Goal: Task Accomplishment & Management: Manage account settings

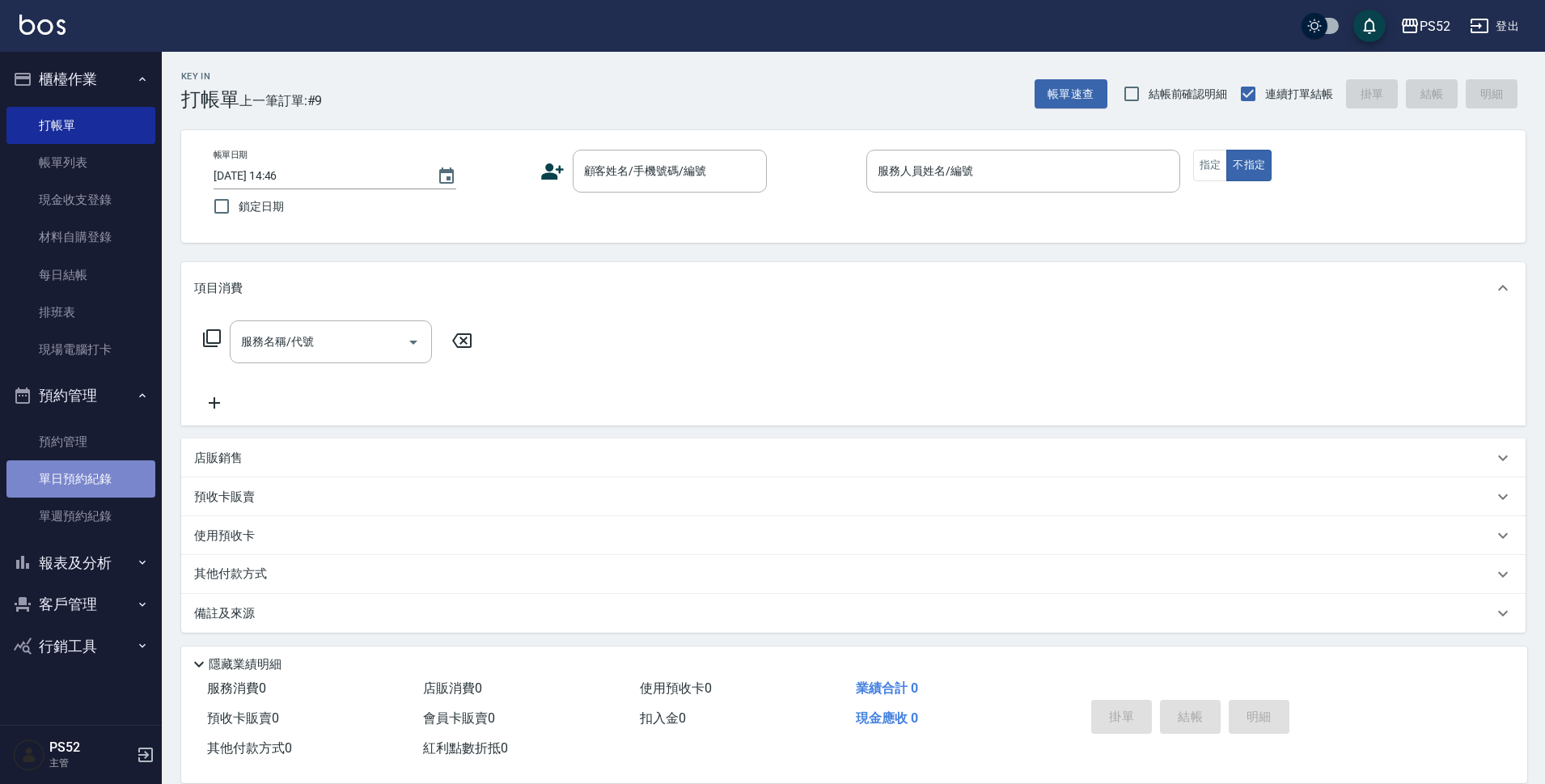
click at [137, 484] on link "單日預約紀錄" at bounding box center [81, 478] width 149 height 37
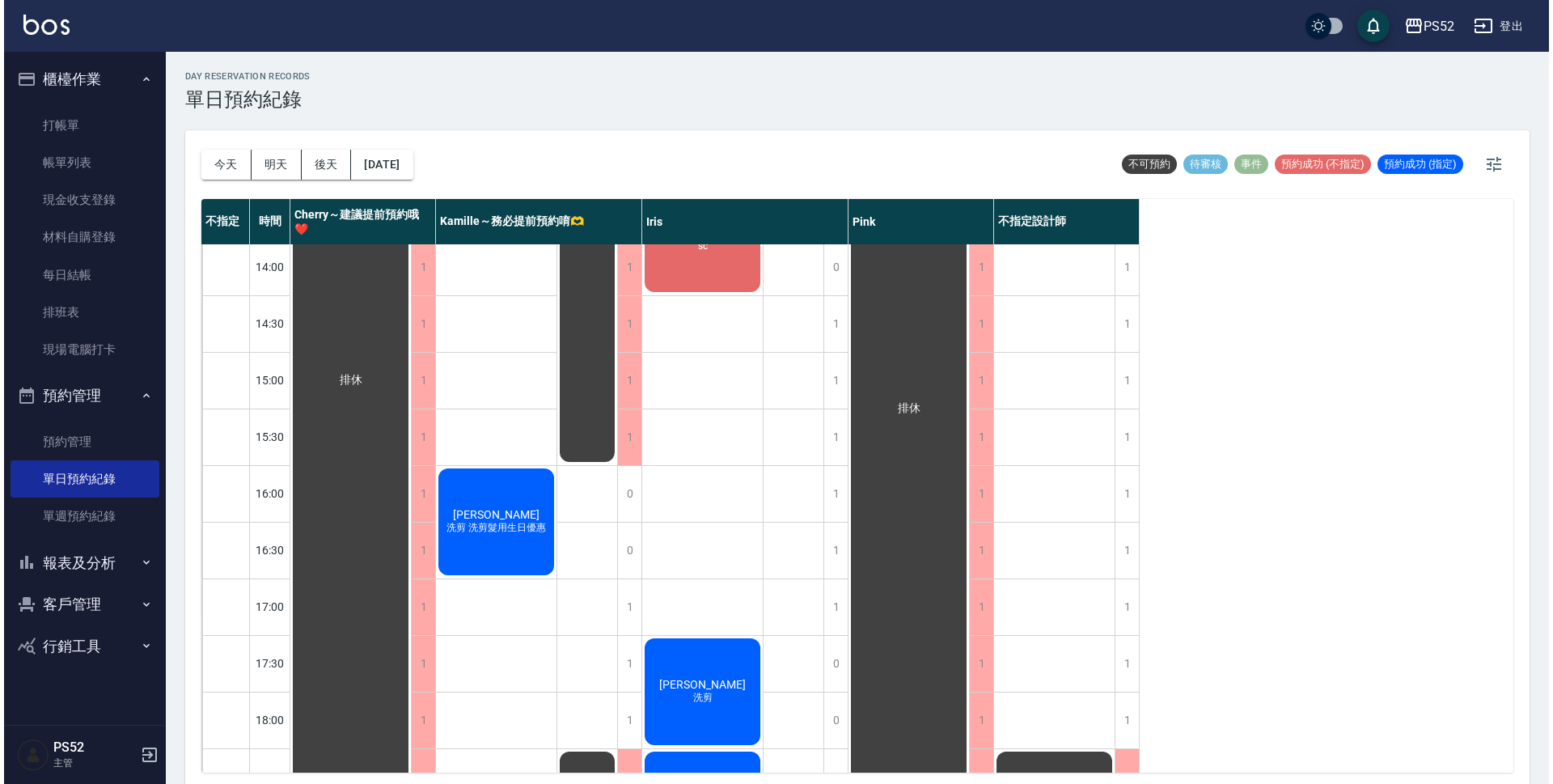
scroll to position [405, 0]
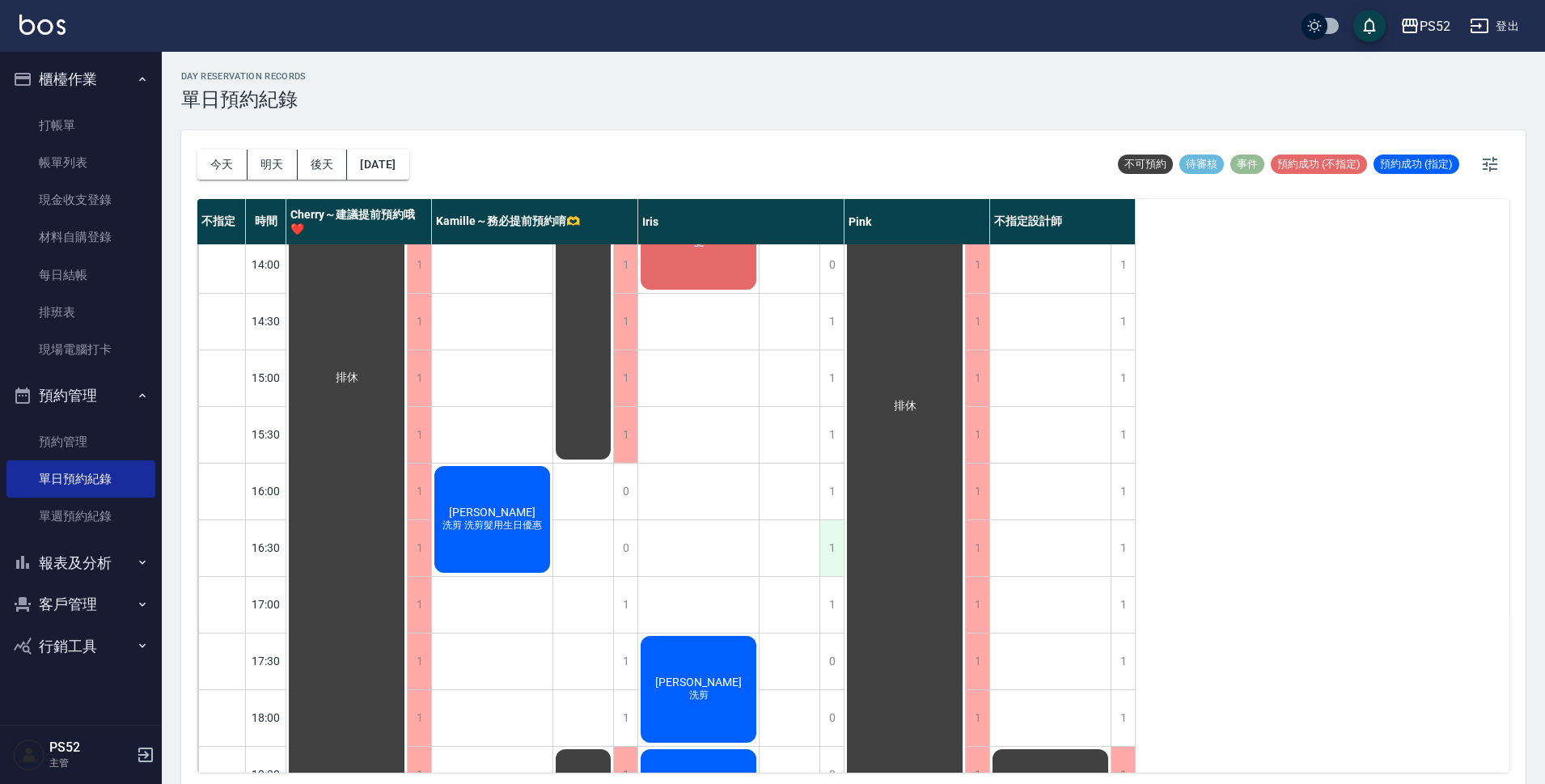
click at [821, 553] on div "1" at bounding box center [831, 547] width 25 height 56
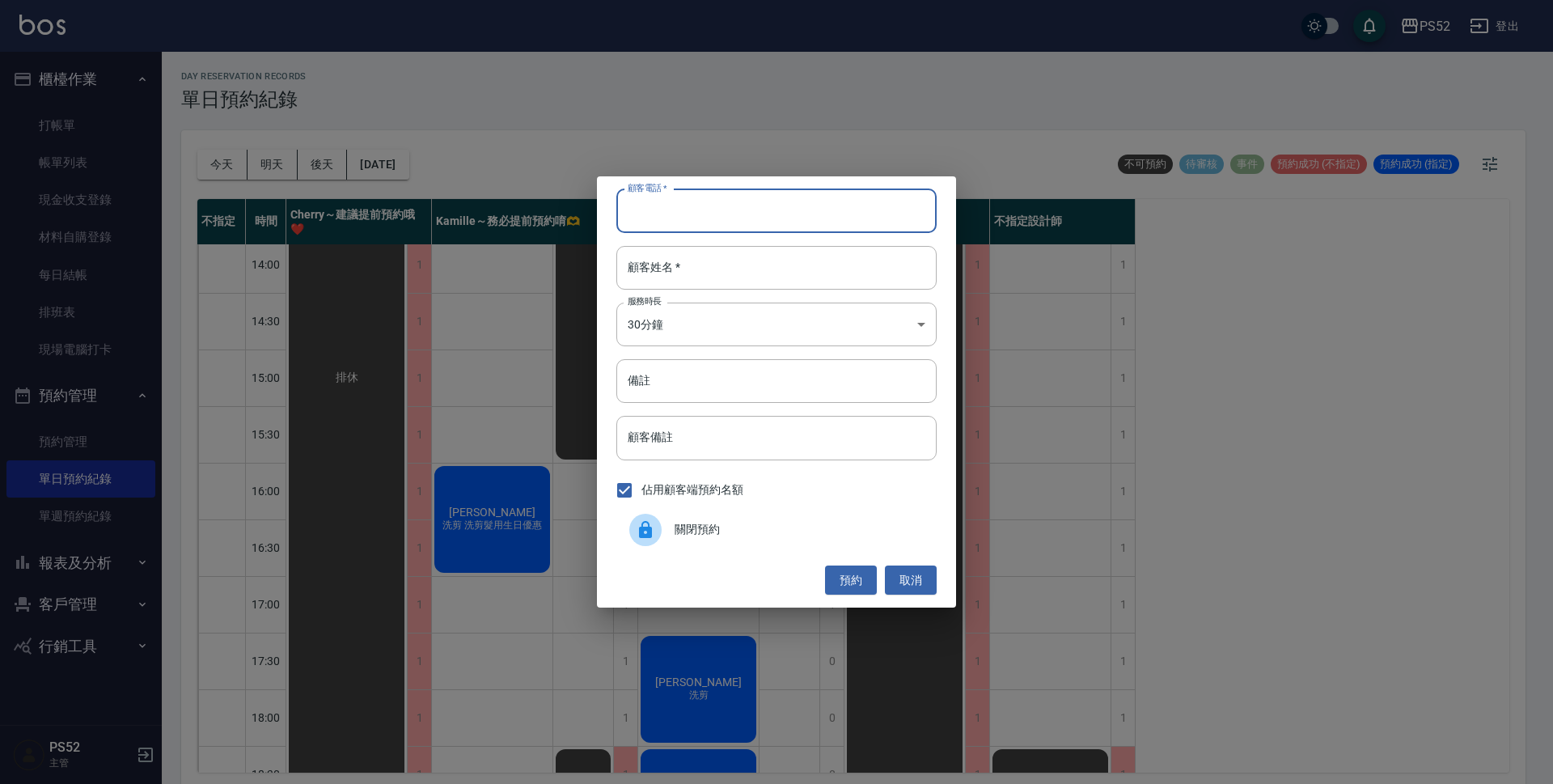
click at [743, 227] on input "顧客電話   *" at bounding box center [776, 211] width 320 height 43
click at [708, 219] on input "0983083210" at bounding box center [776, 211] width 320 height 43
type input "0983083210"
click at [916, 581] on button "取消" at bounding box center [910, 580] width 52 height 30
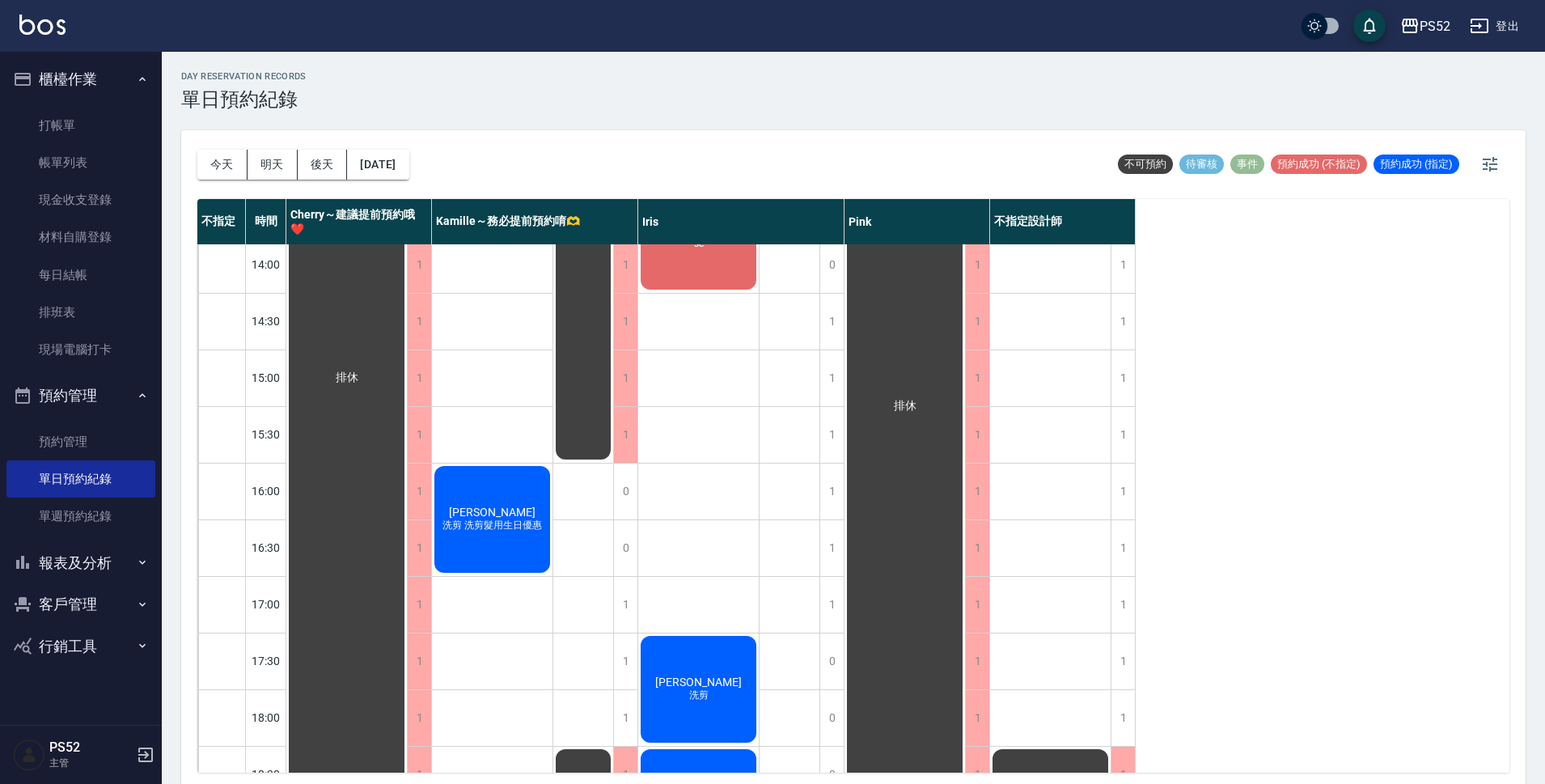
click at [98, 610] on button "客戶管理" at bounding box center [81, 604] width 149 height 42
click at [76, 655] on link "客戶列表" at bounding box center [81, 649] width 149 height 37
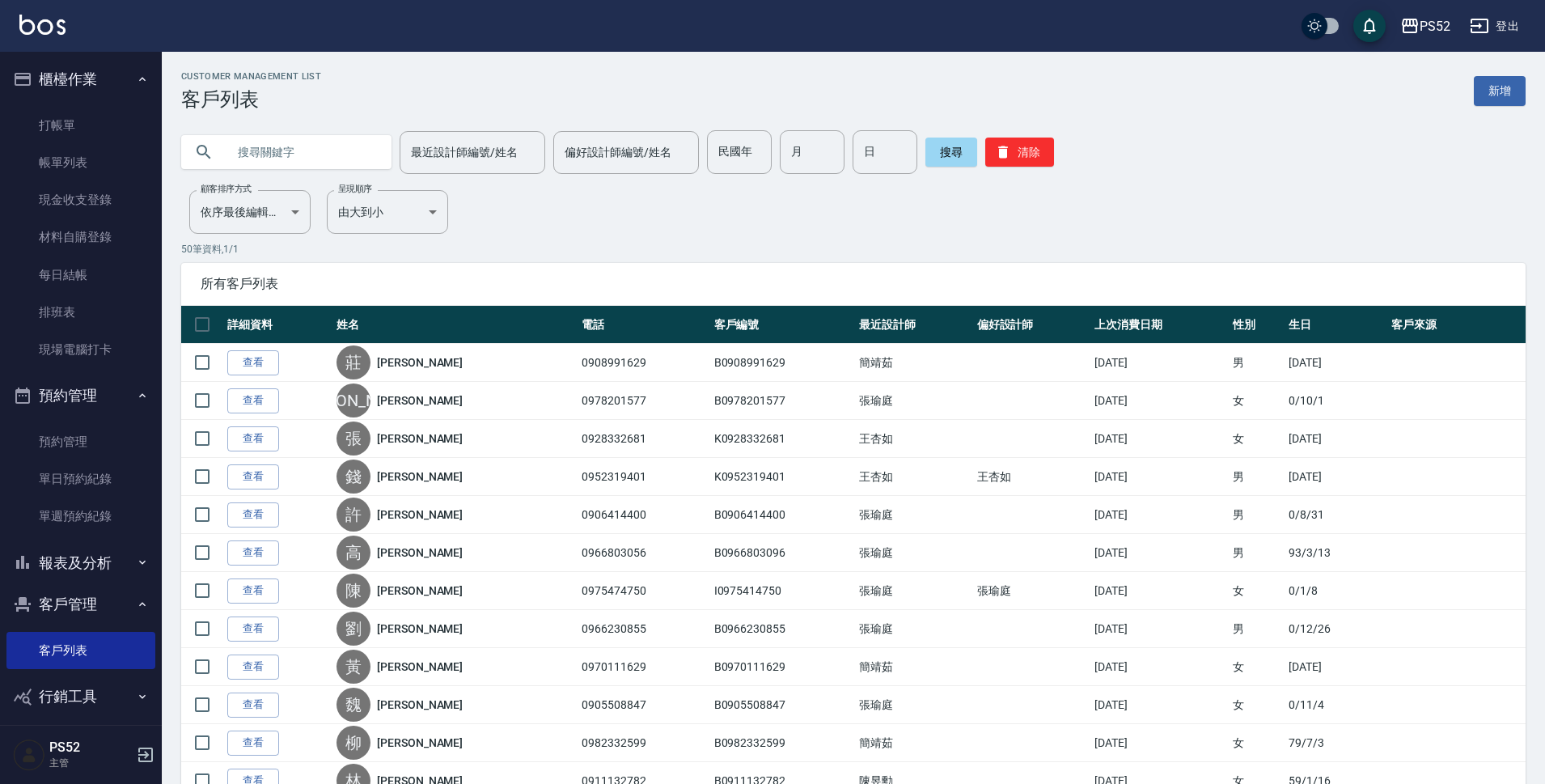
click at [331, 152] on input "text" at bounding box center [302, 152] width 152 height 43
type input "09055"
